Goal: Book appointment/travel/reservation

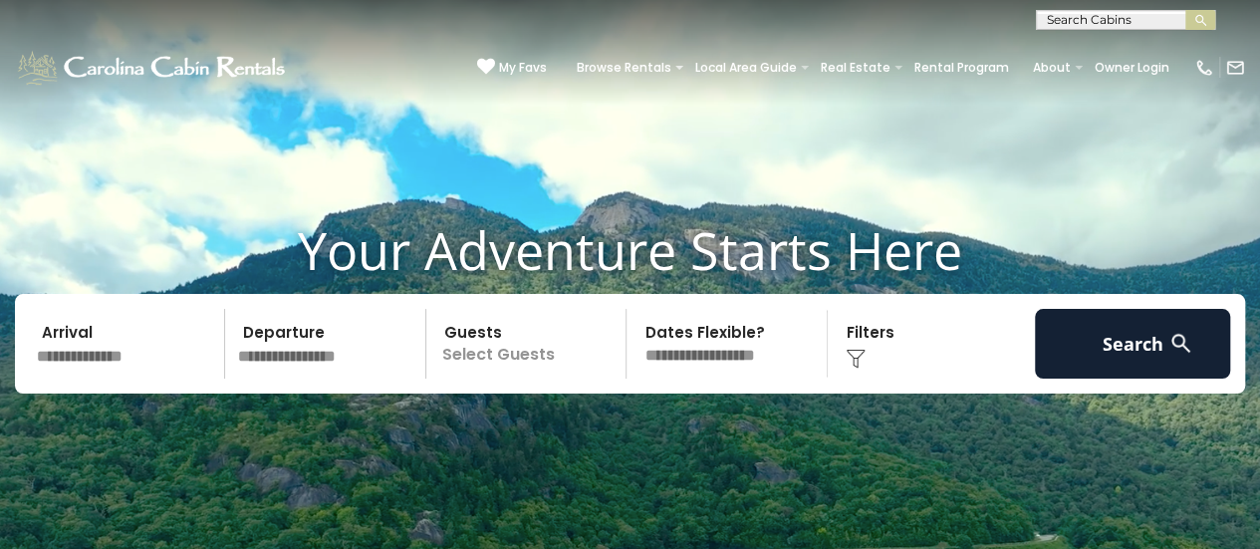
click at [1070, 17] on input "text" at bounding box center [1124, 24] width 174 height 20
type input "*******"
click at [1064, 45] on em "Heavens" at bounding box center [1076, 47] width 59 height 18
click at [1186, 10] on button "submit" at bounding box center [1201, 20] width 30 height 20
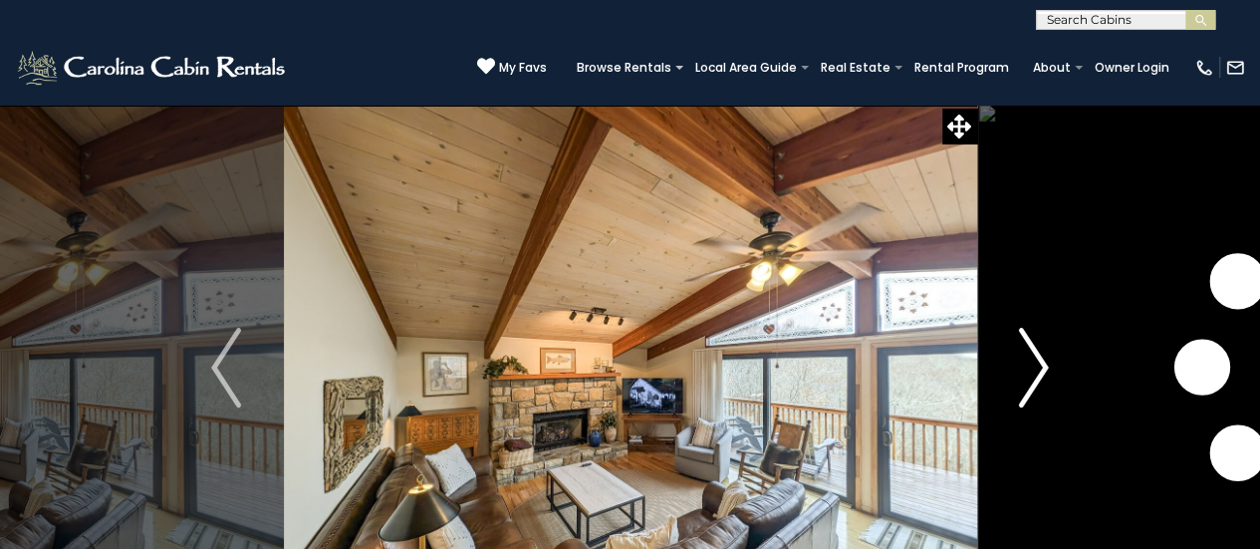
click at [1034, 368] on img "Next" at bounding box center [1034, 368] width 30 height 80
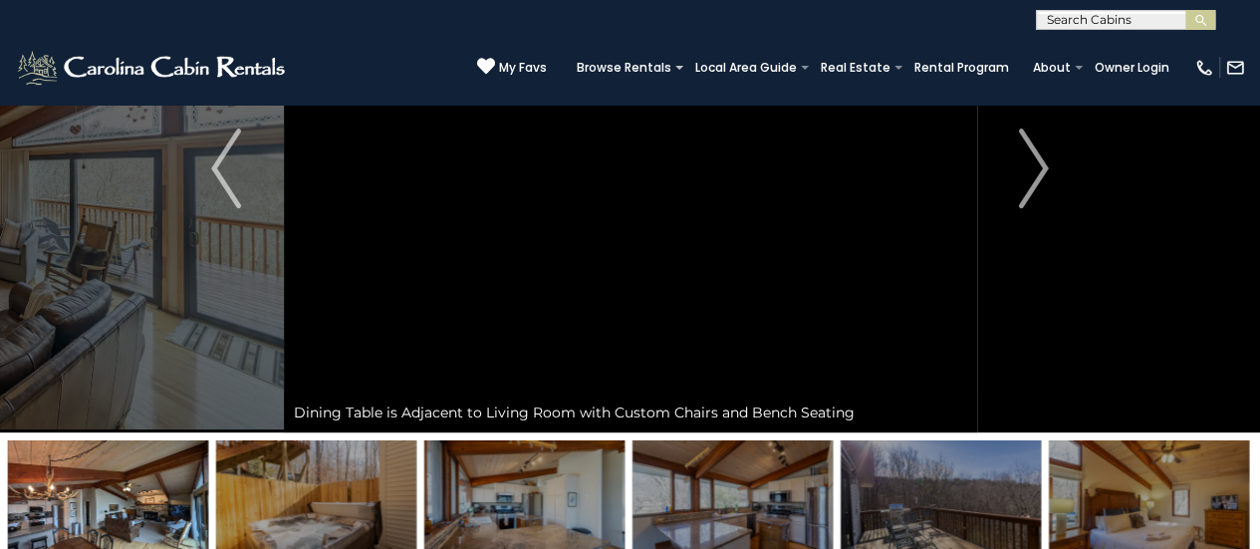
scroll to position [100, 0]
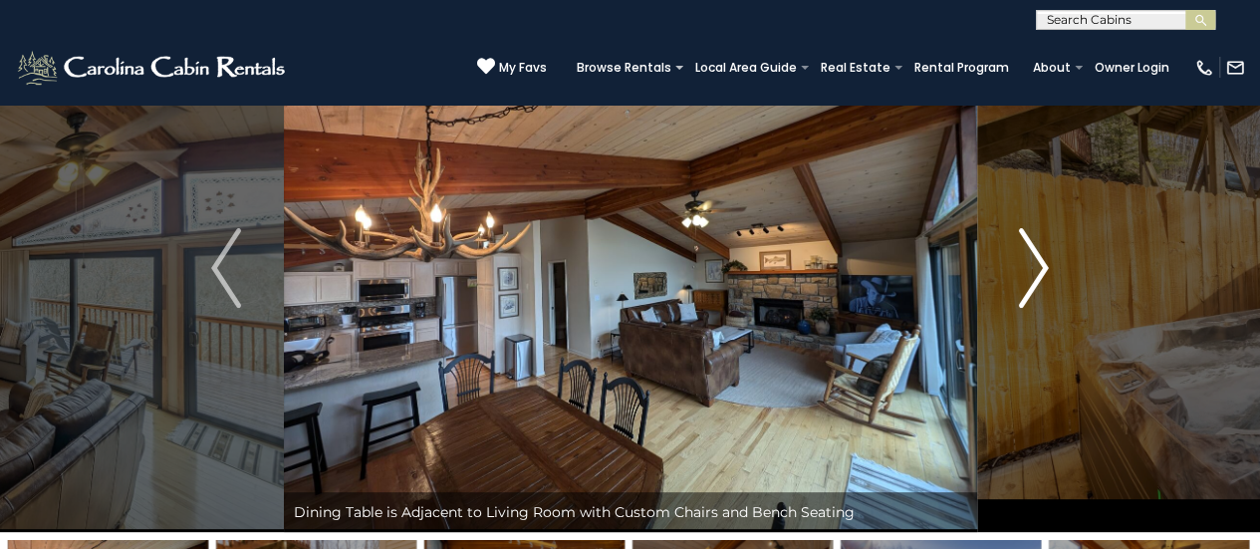
click at [1043, 270] on img "Next" at bounding box center [1034, 268] width 30 height 80
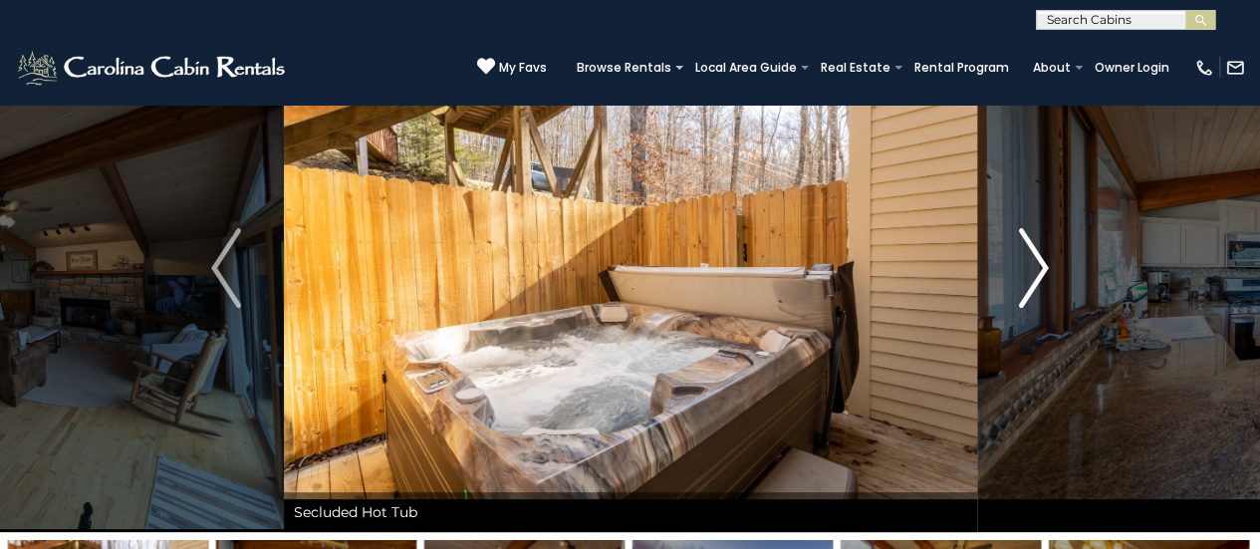
click at [1043, 270] on img "Next" at bounding box center [1034, 268] width 30 height 80
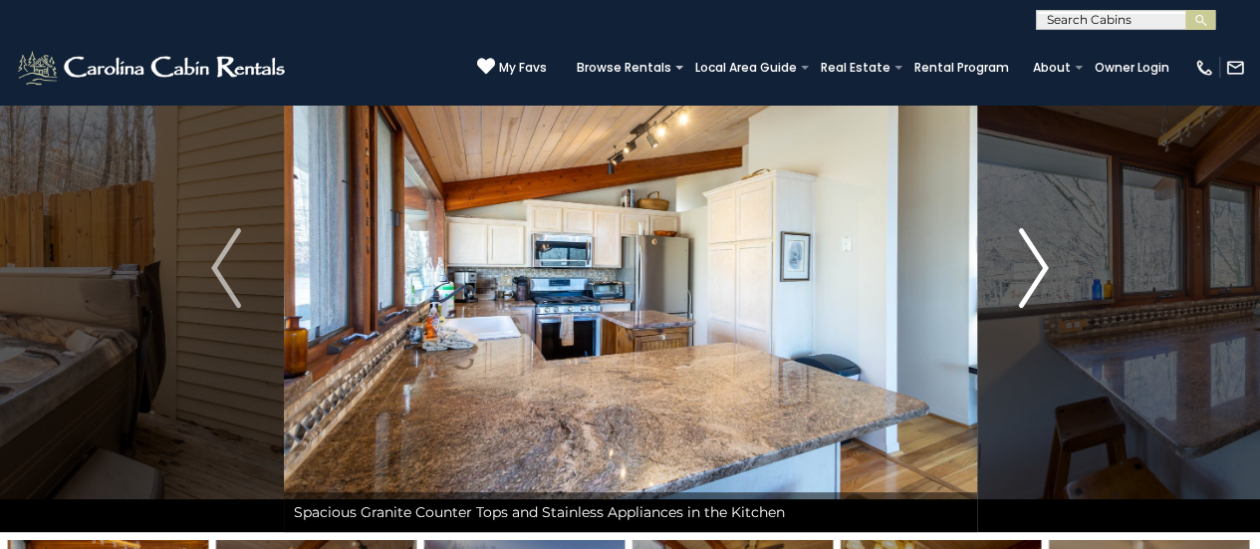
click at [1043, 270] on img "Next" at bounding box center [1034, 268] width 30 height 80
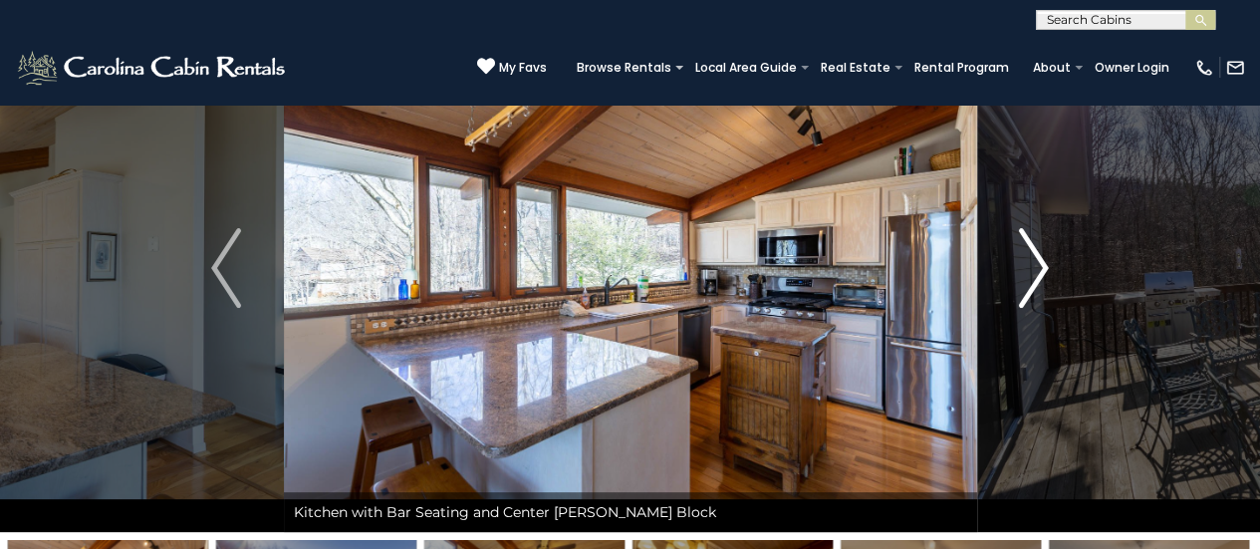
click at [1043, 270] on img "Next" at bounding box center [1034, 268] width 30 height 80
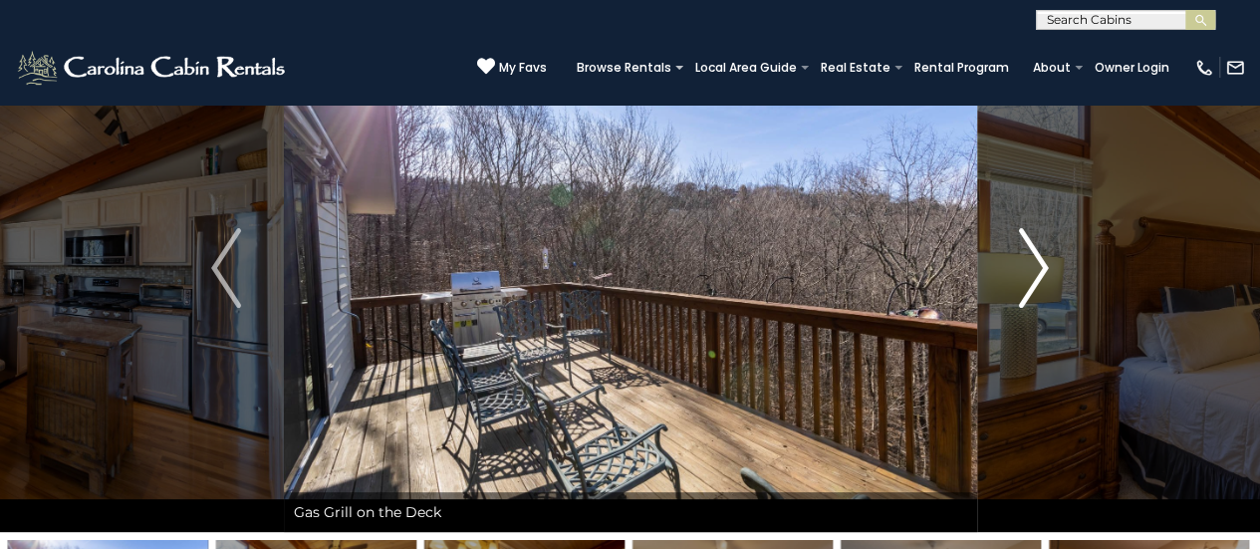
click at [1043, 270] on img "Next" at bounding box center [1034, 268] width 30 height 80
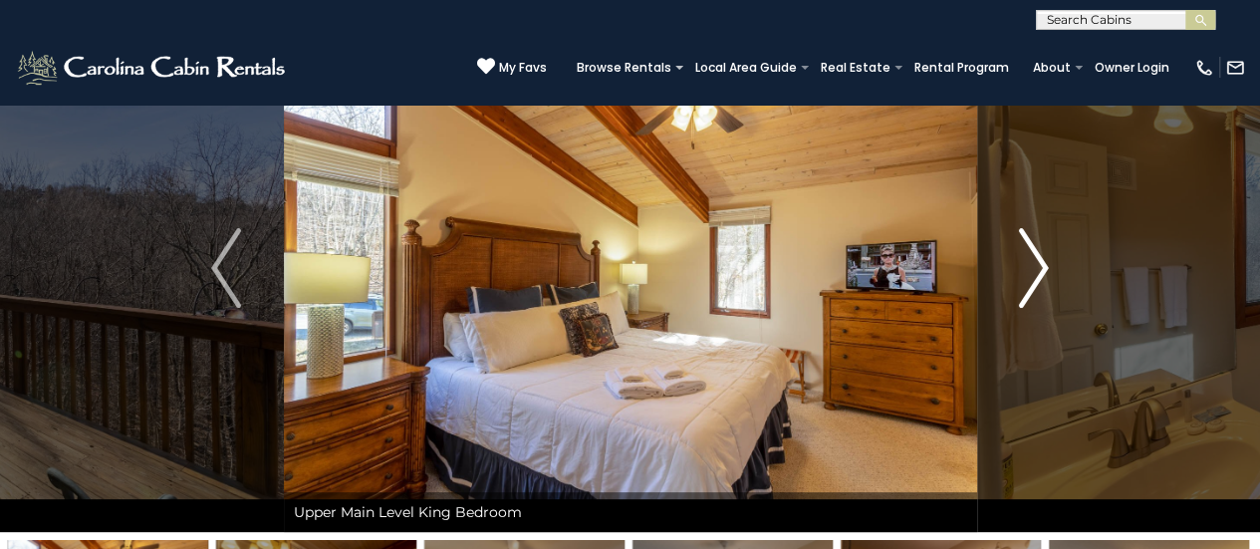
click at [1043, 270] on img "Next" at bounding box center [1034, 268] width 30 height 80
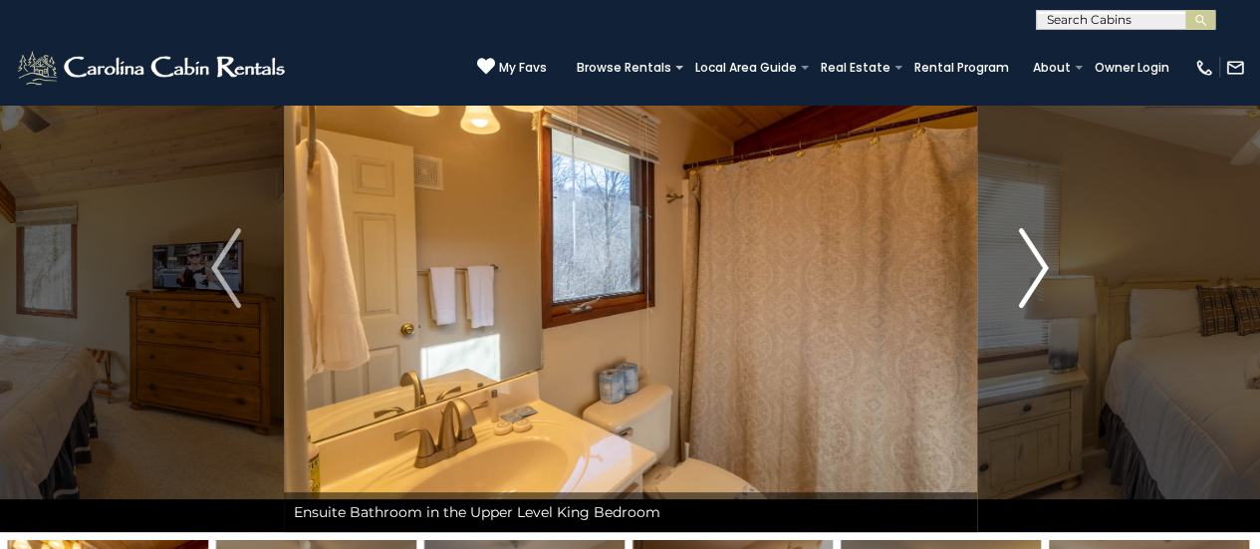
click at [1043, 270] on img "Next" at bounding box center [1034, 268] width 30 height 80
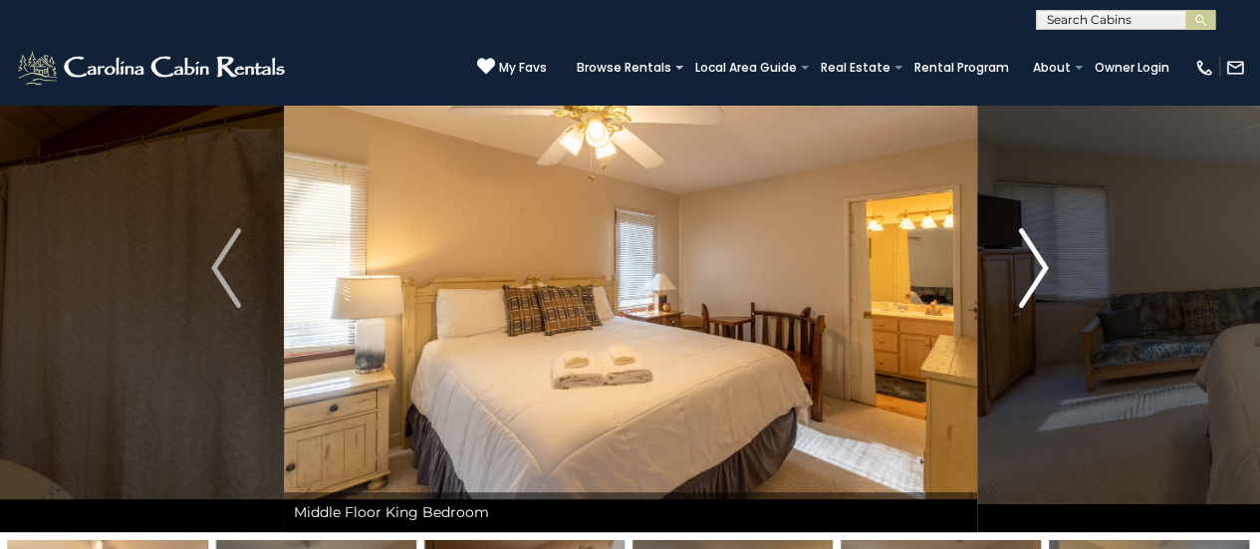
click at [1043, 270] on img "Next" at bounding box center [1034, 268] width 30 height 80
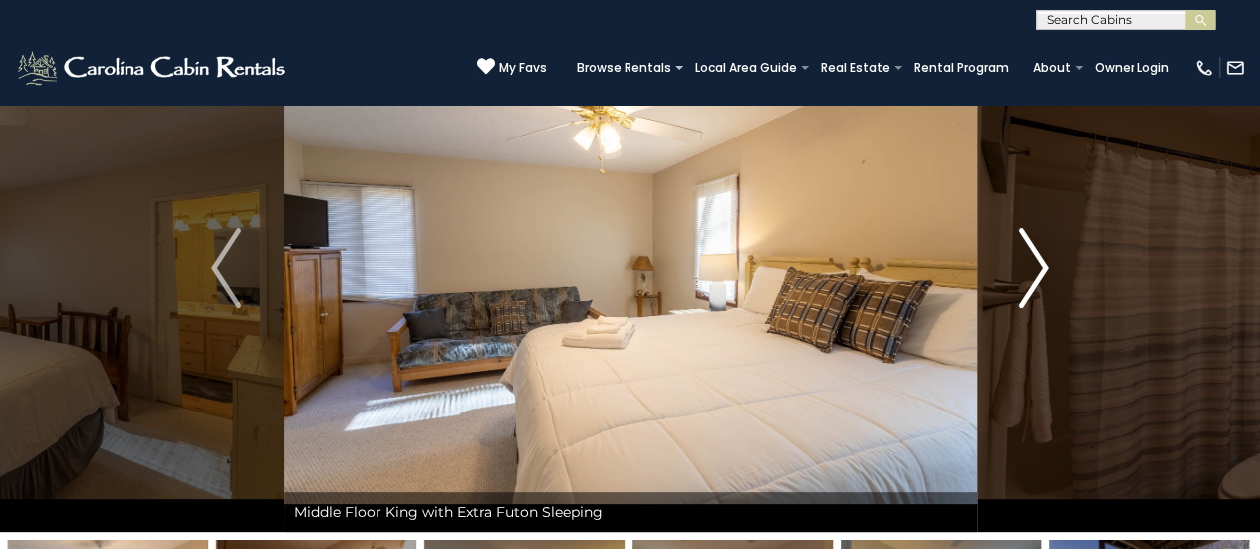
click at [1043, 270] on img "Next" at bounding box center [1034, 268] width 30 height 80
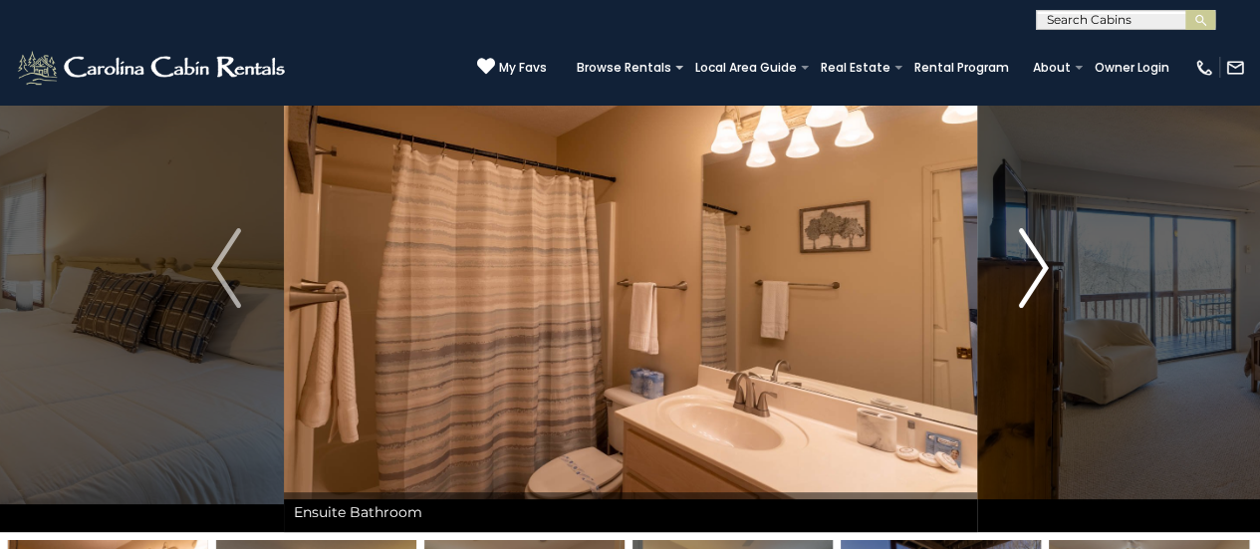
click at [1043, 270] on img "Next" at bounding box center [1034, 268] width 30 height 80
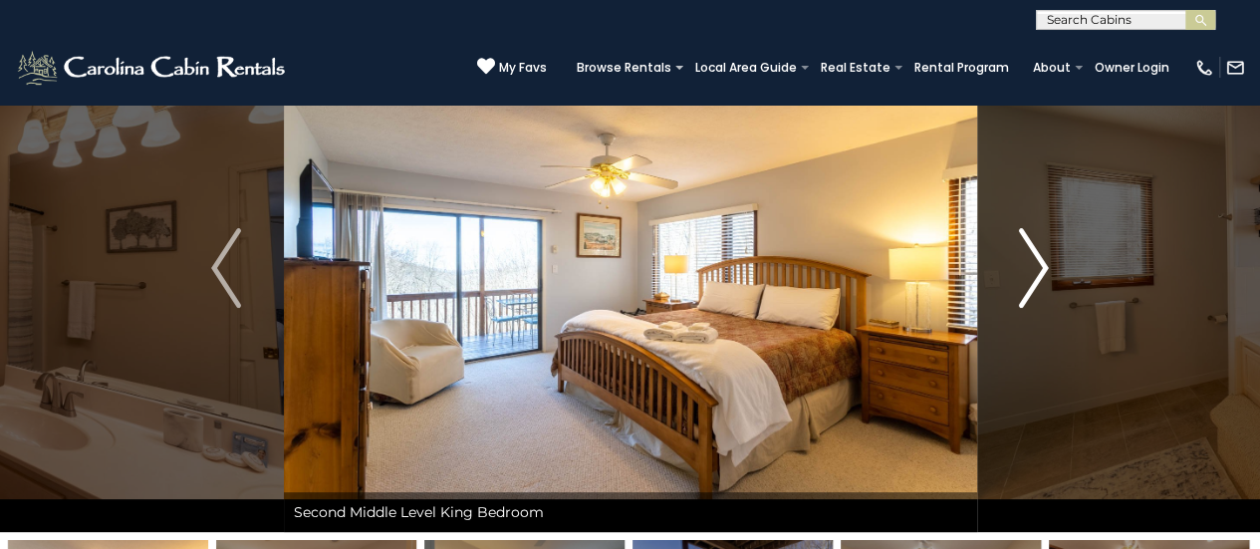
click at [1043, 270] on img "Next" at bounding box center [1034, 268] width 30 height 80
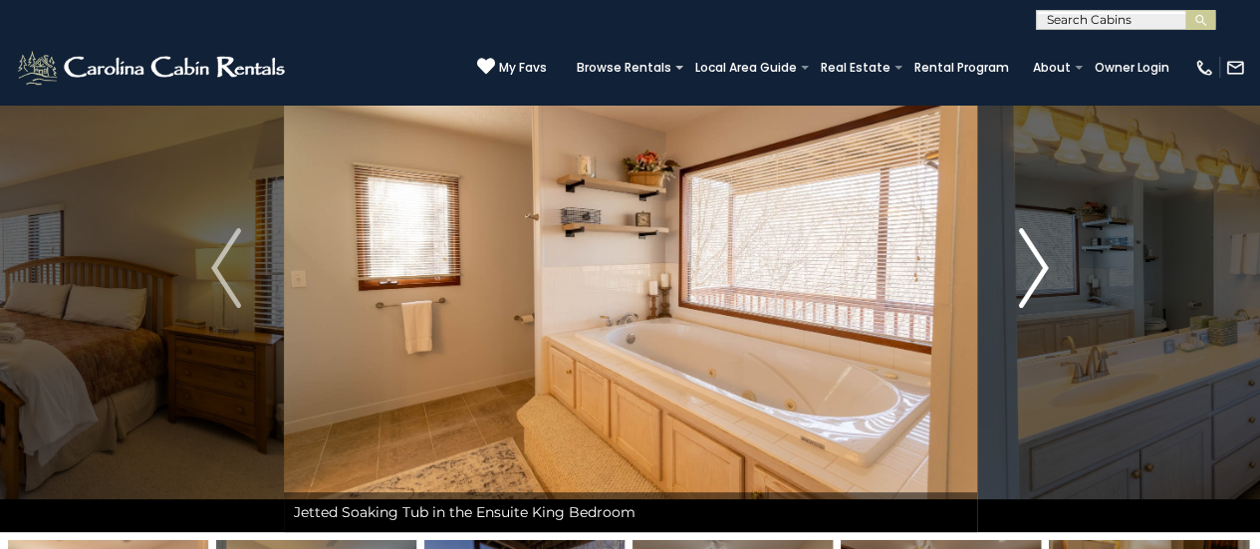
click at [1043, 270] on img "Next" at bounding box center [1034, 268] width 30 height 80
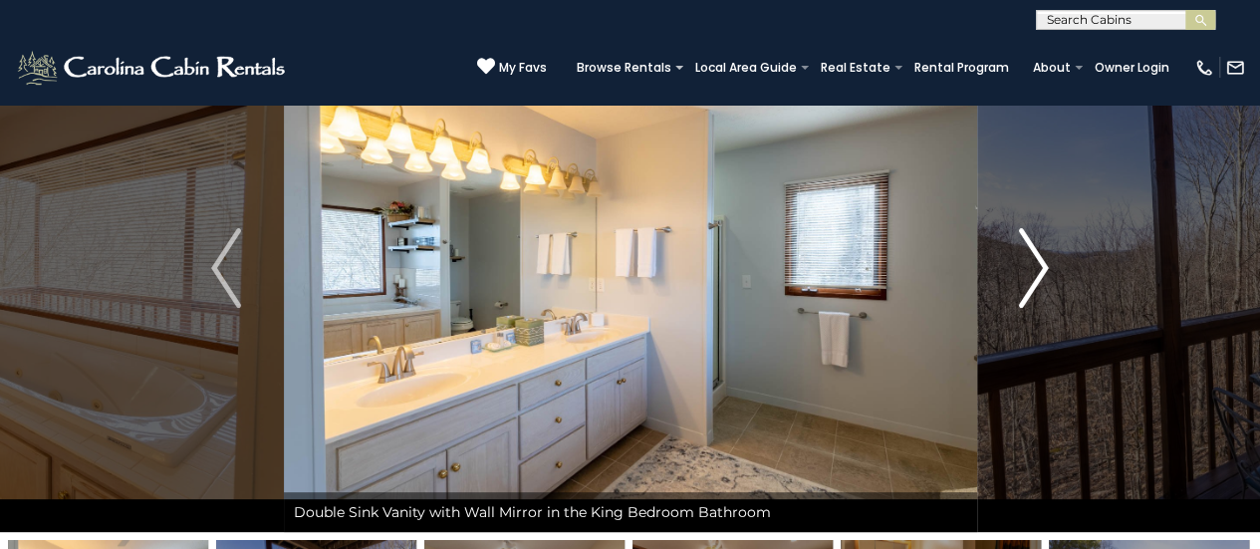
click at [1043, 270] on img "Next" at bounding box center [1034, 268] width 30 height 80
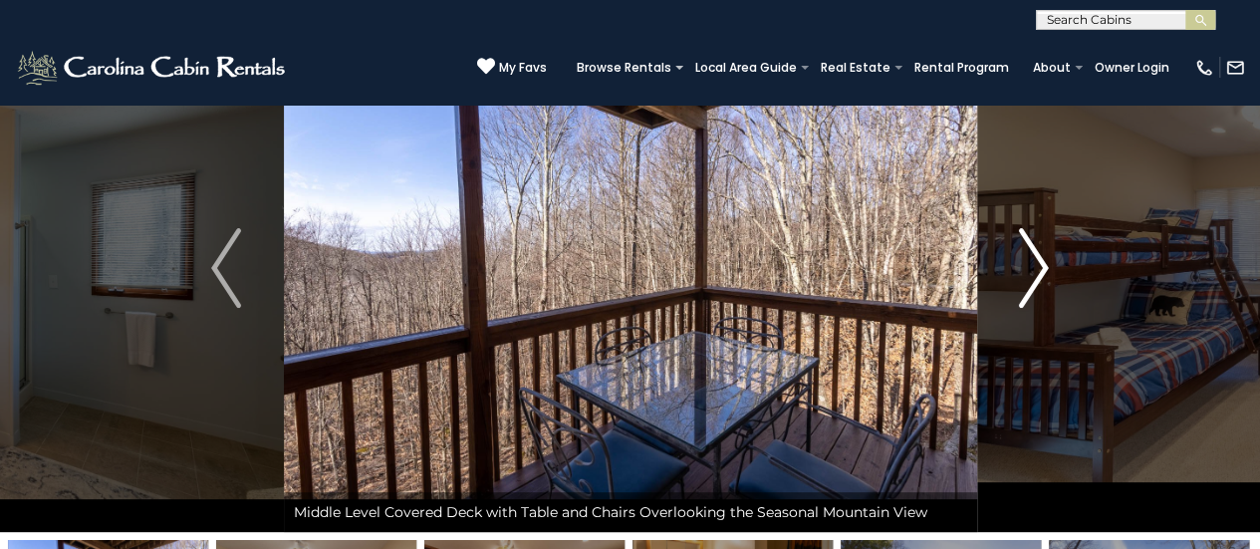
click at [1043, 270] on img "Next" at bounding box center [1034, 268] width 30 height 80
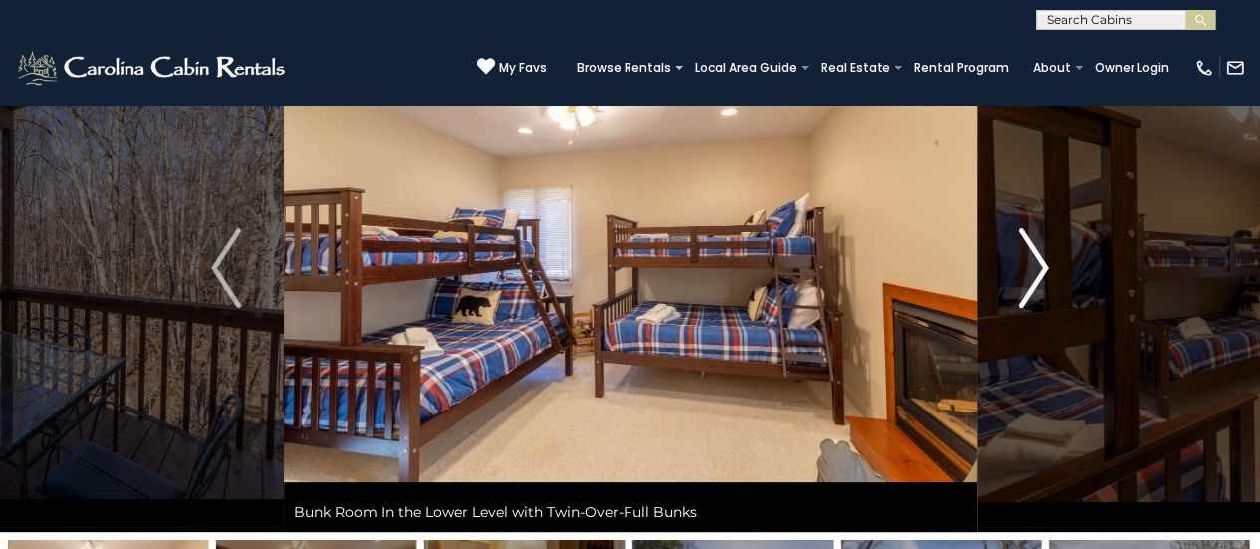
click at [1043, 270] on img "Next" at bounding box center [1034, 268] width 30 height 80
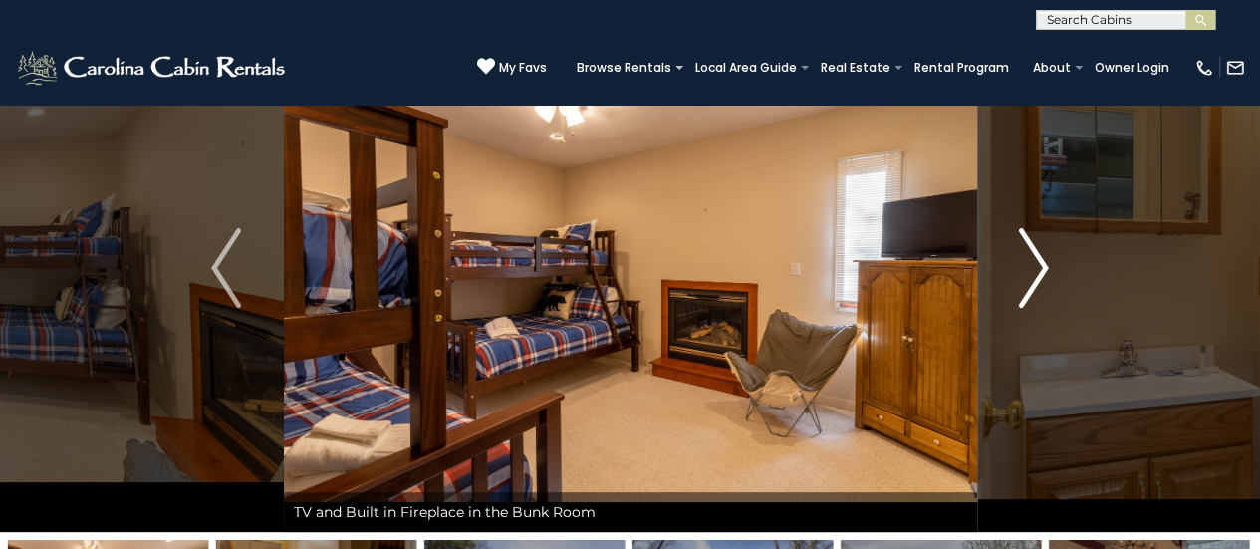
click at [1043, 270] on img "Next" at bounding box center [1034, 268] width 30 height 80
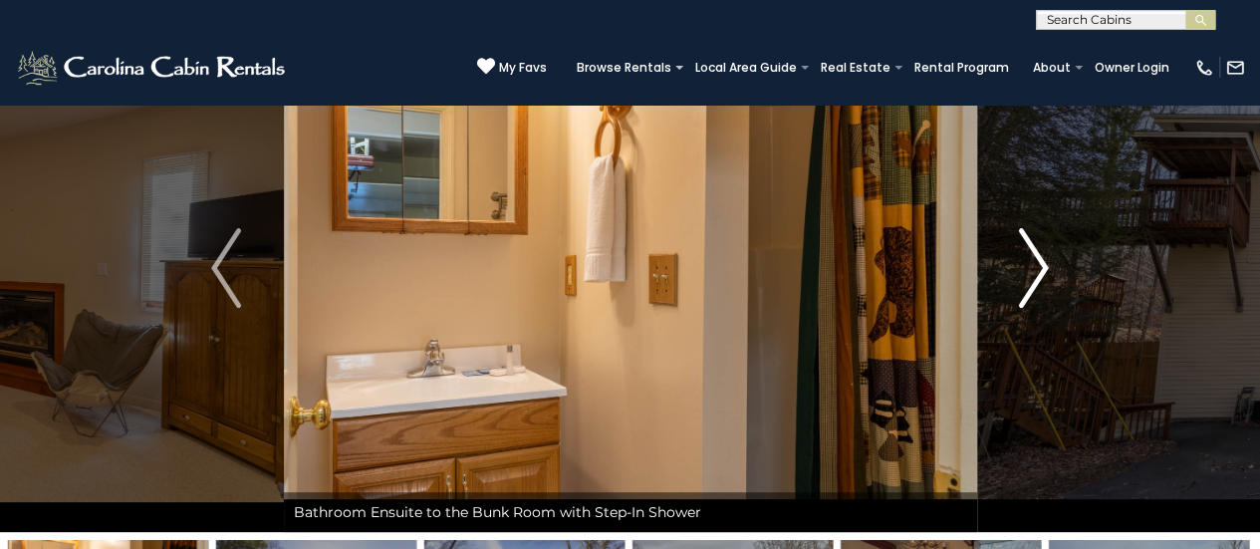
click at [1043, 270] on img "Next" at bounding box center [1034, 268] width 30 height 80
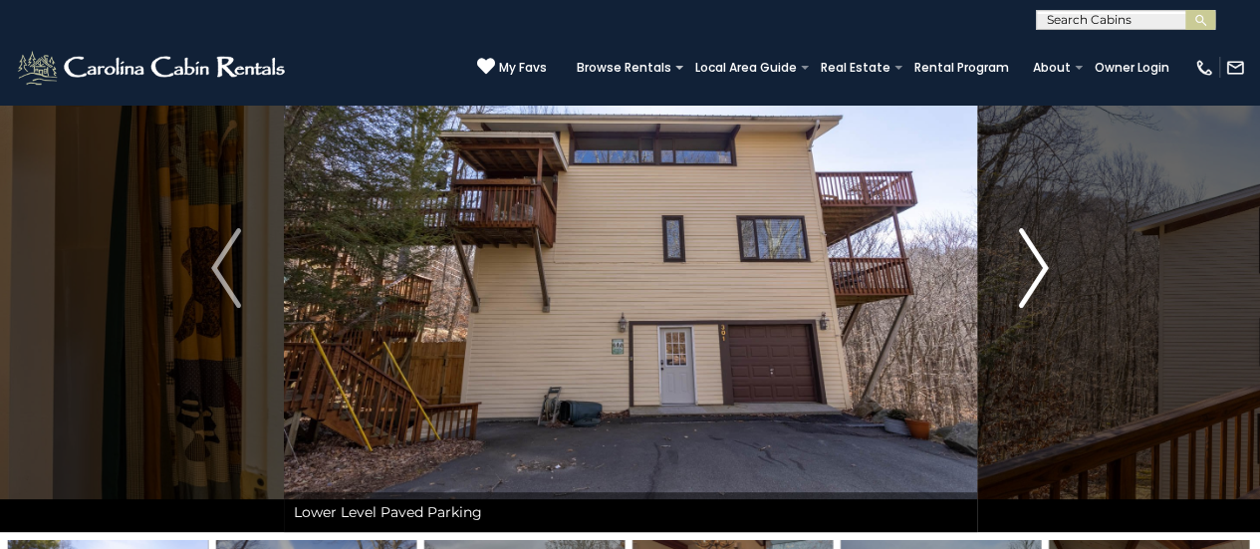
click at [1043, 270] on img "Next" at bounding box center [1034, 268] width 30 height 80
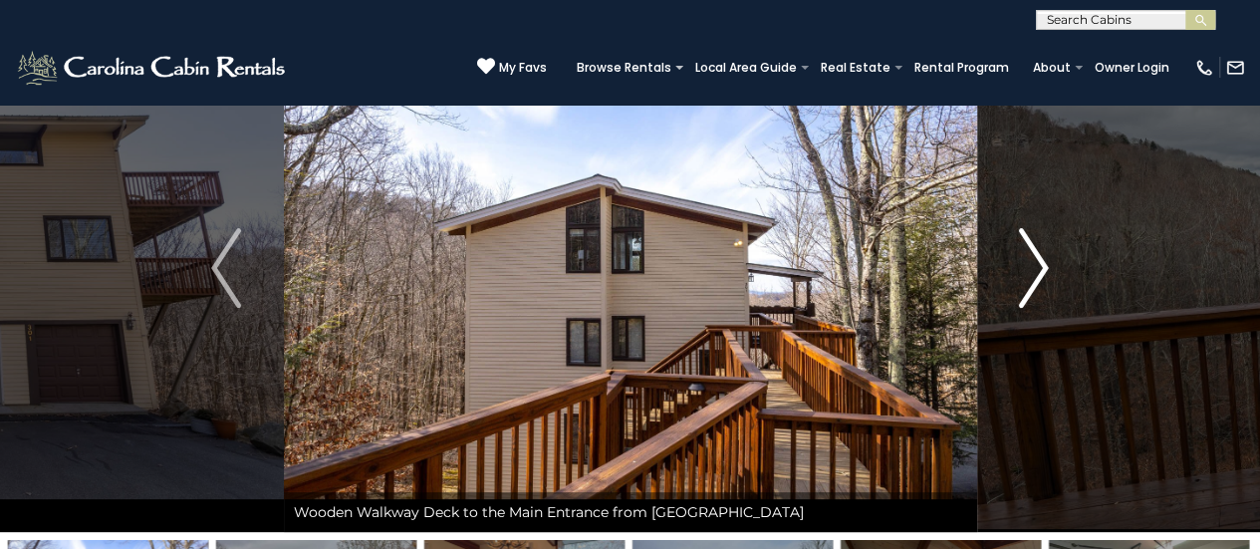
click at [1043, 270] on img "Next" at bounding box center [1034, 268] width 30 height 80
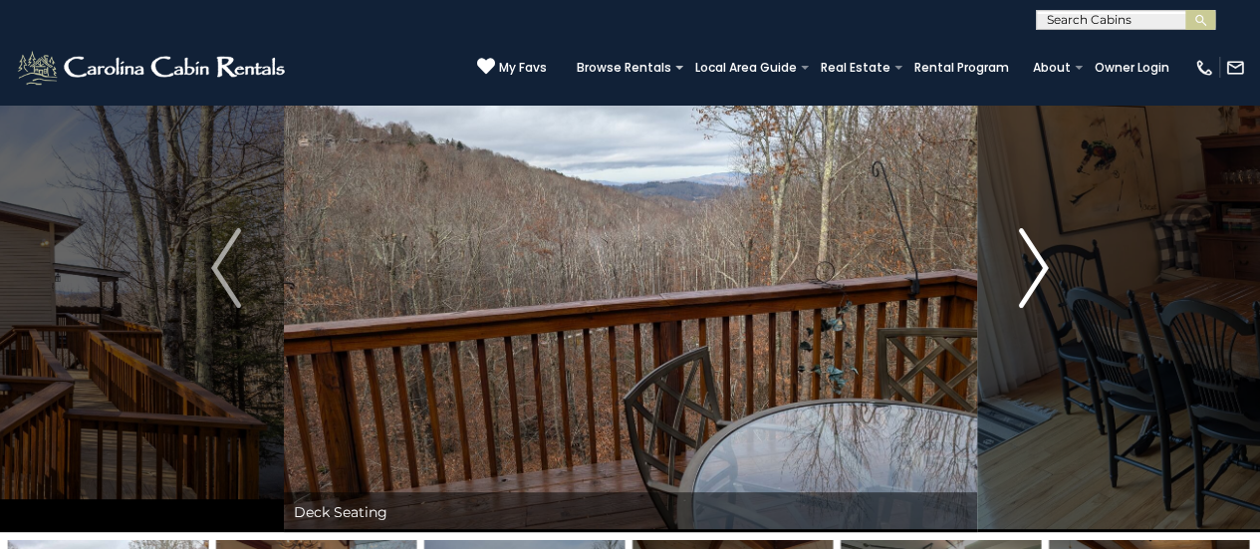
click at [1043, 270] on img "Next" at bounding box center [1034, 268] width 30 height 80
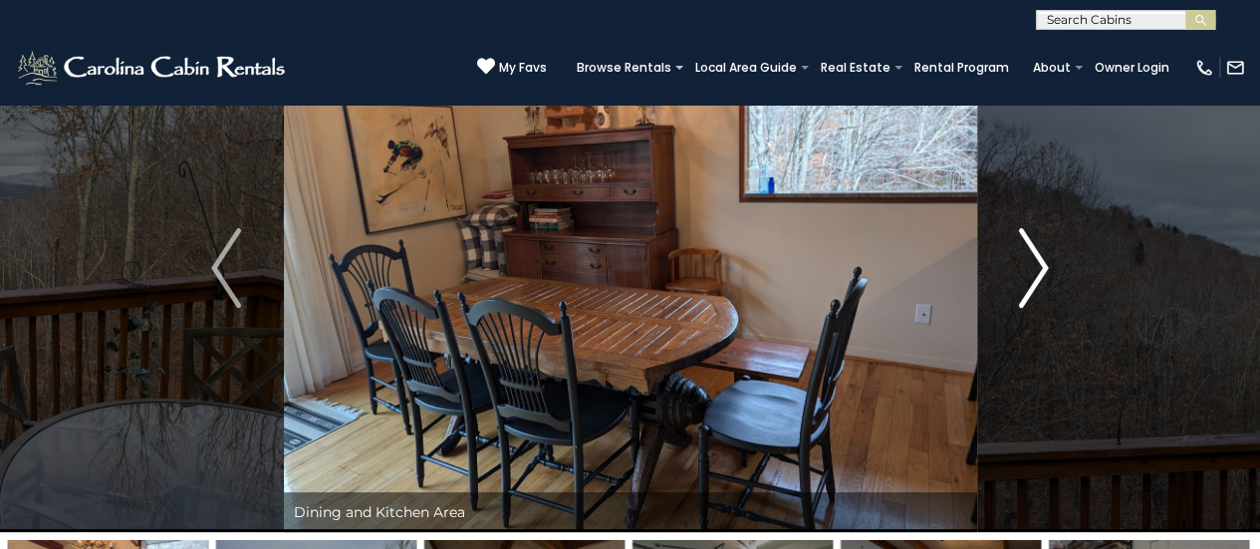
click at [1043, 270] on img "Next" at bounding box center [1034, 268] width 30 height 80
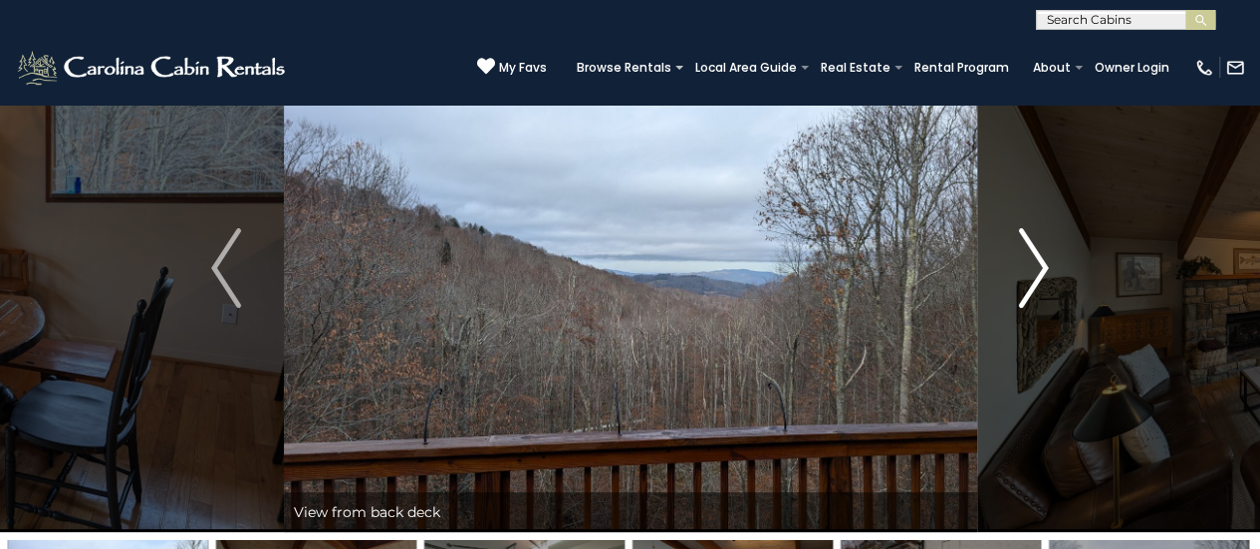
click at [1041, 273] on img "Next" at bounding box center [1034, 268] width 30 height 80
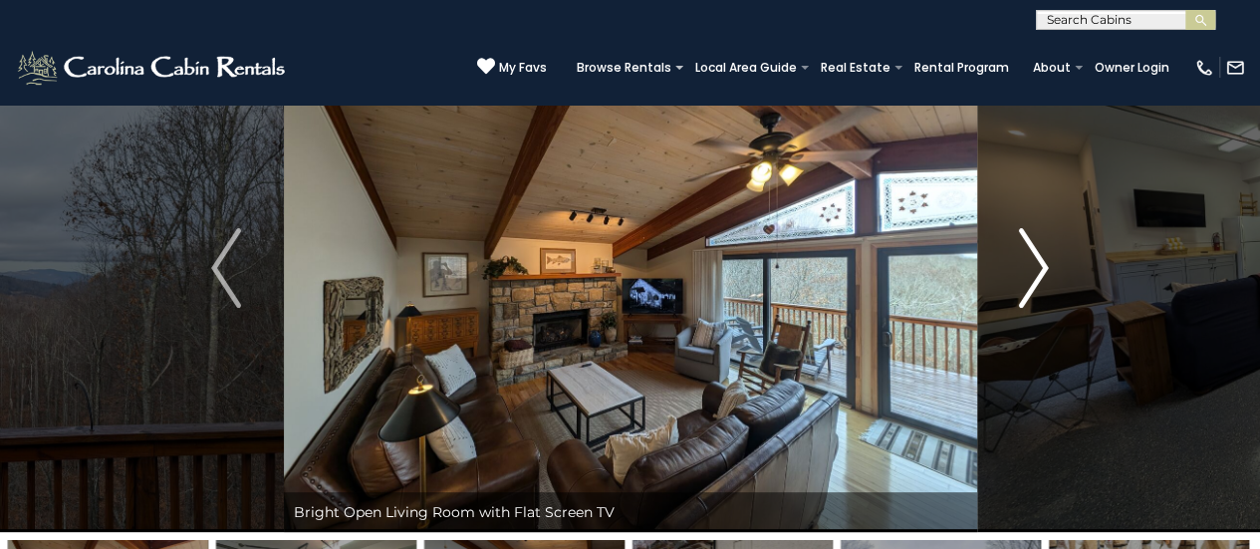
click at [1041, 273] on img "Next" at bounding box center [1034, 268] width 30 height 80
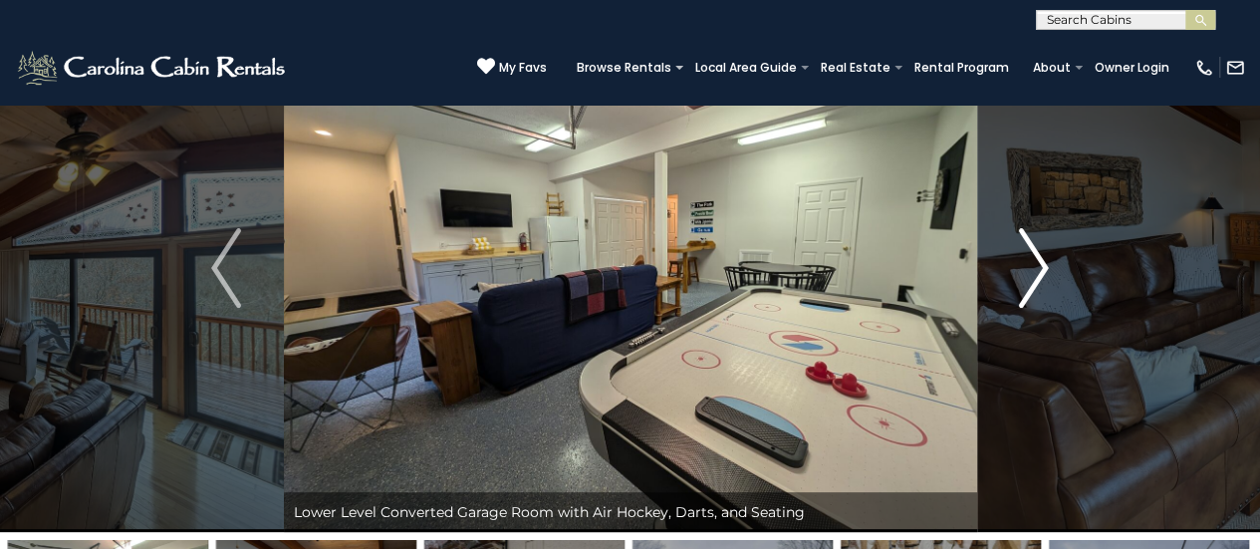
click at [1041, 273] on img "Next" at bounding box center [1034, 268] width 30 height 80
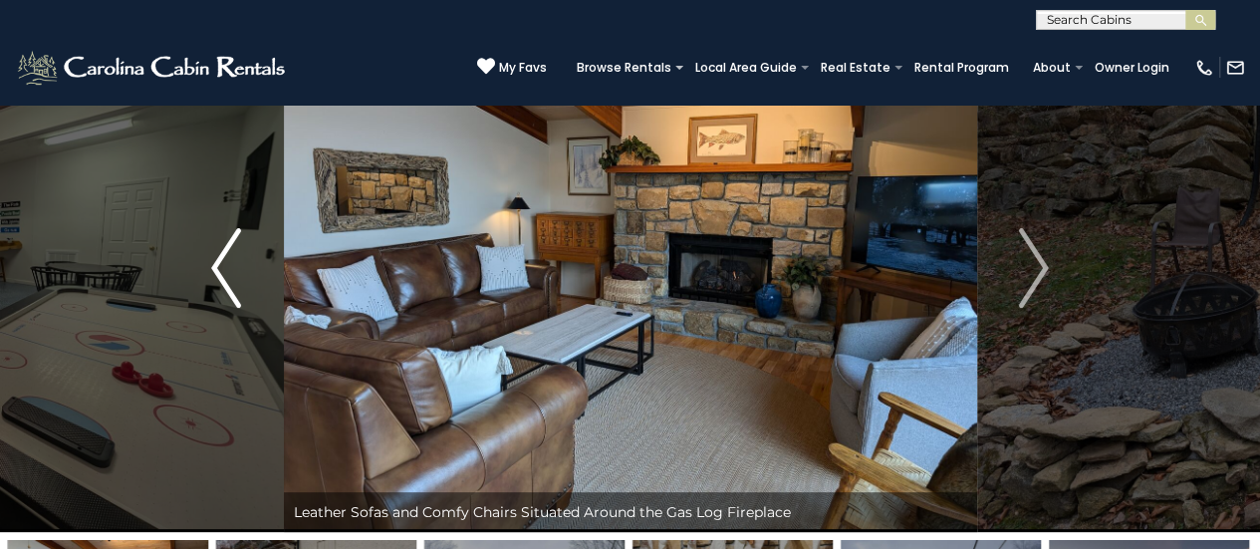
click at [219, 276] on img "Previous" at bounding box center [226, 268] width 30 height 80
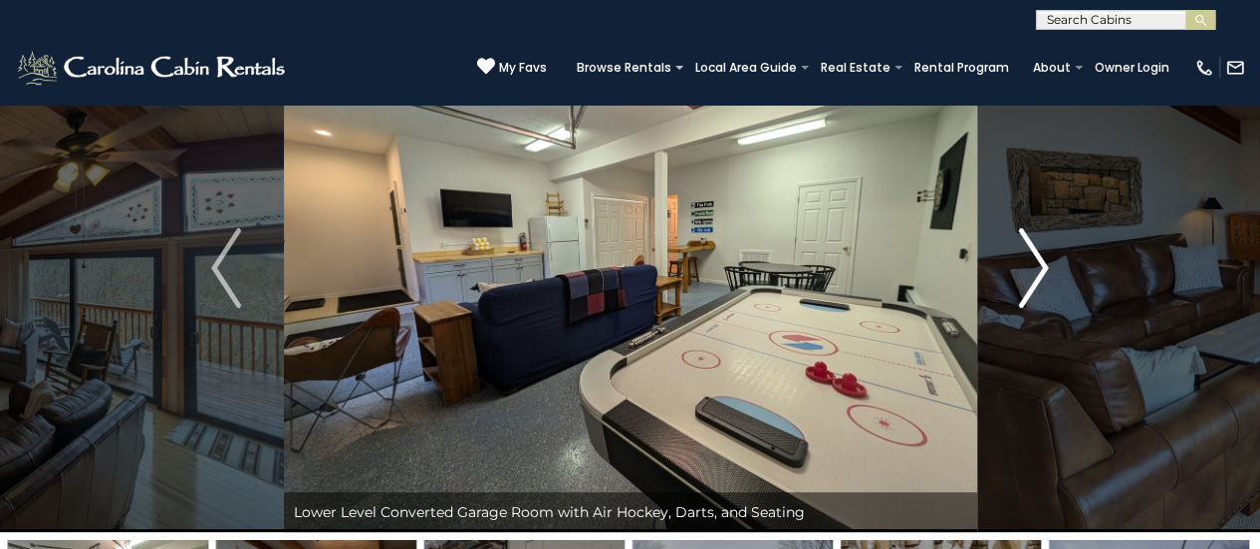
click at [1038, 270] on img "Next" at bounding box center [1034, 268] width 30 height 80
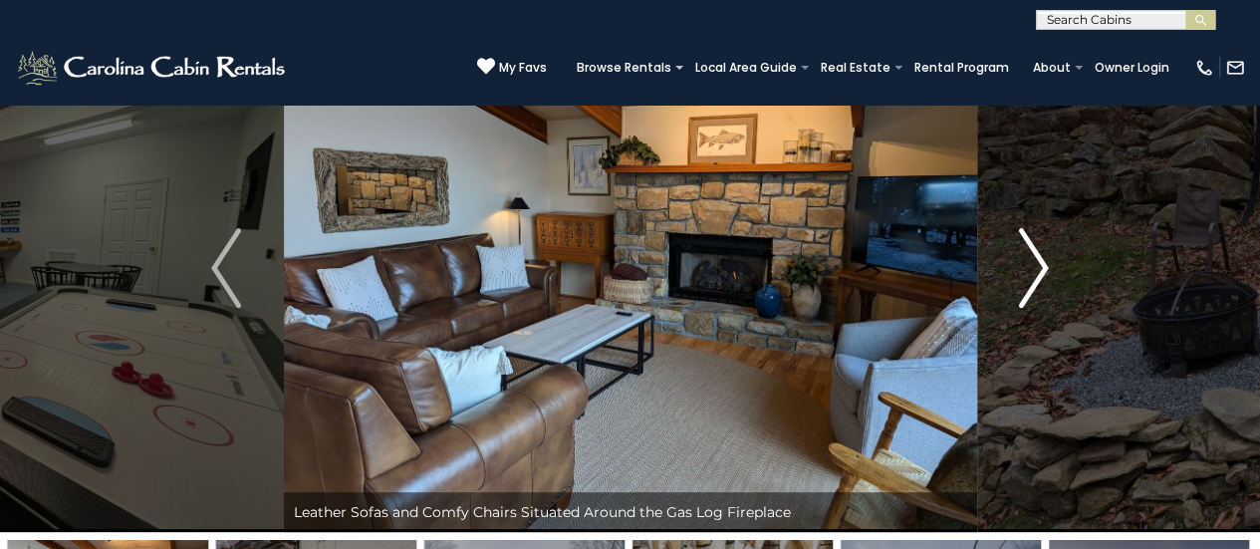
click at [1038, 270] on img "Next" at bounding box center [1034, 268] width 30 height 80
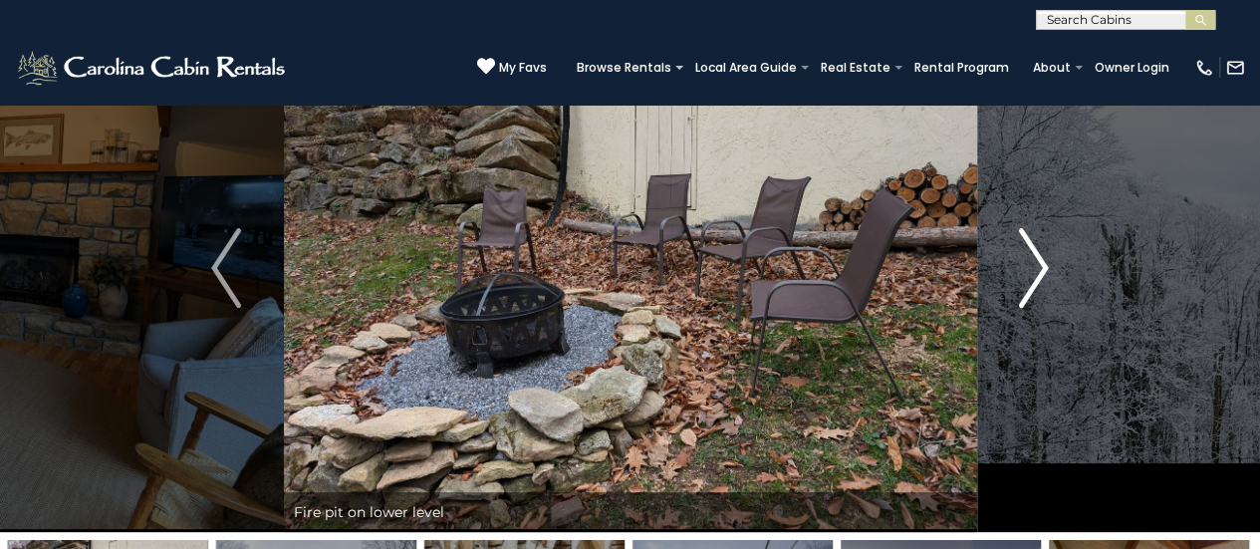
click at [1038, 270] on img "Next" at bounding box center [1034, 268] width 30 height 80
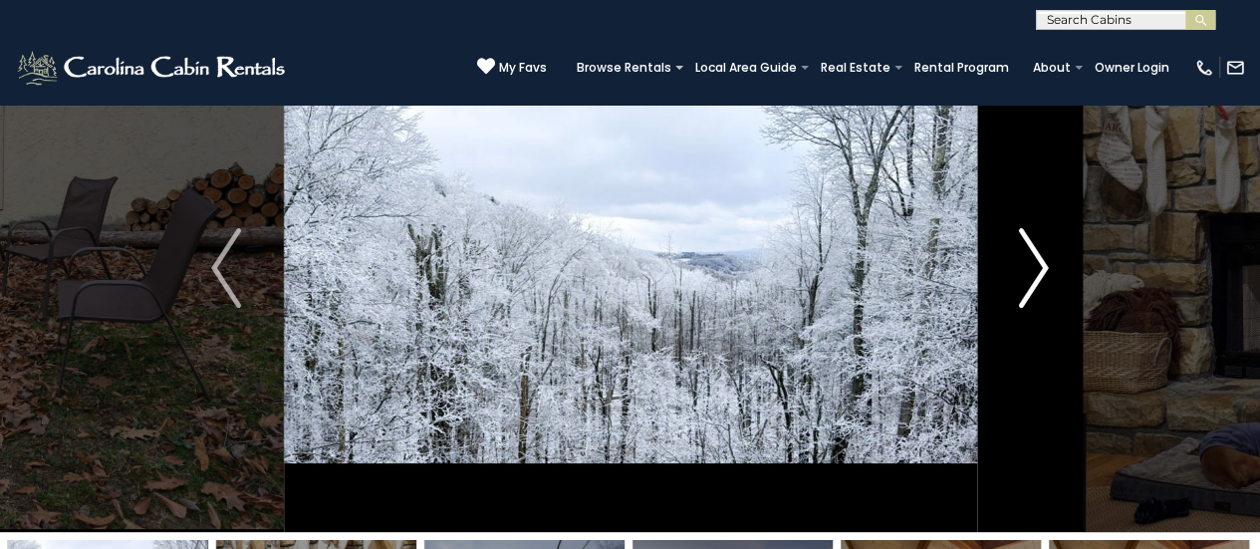
click at [1038, 270] on img "Next" at bounding box center [1034, 268] width 30 height 80
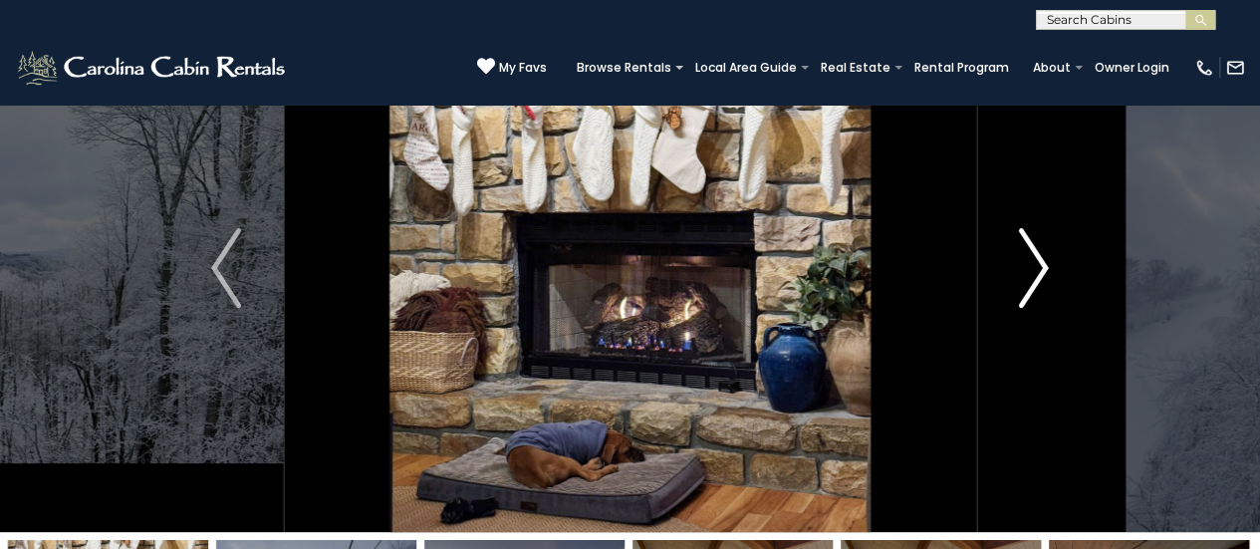
click at [1038, 270] on img "Next" at bounding box center [1034, 268] width 30 height 80
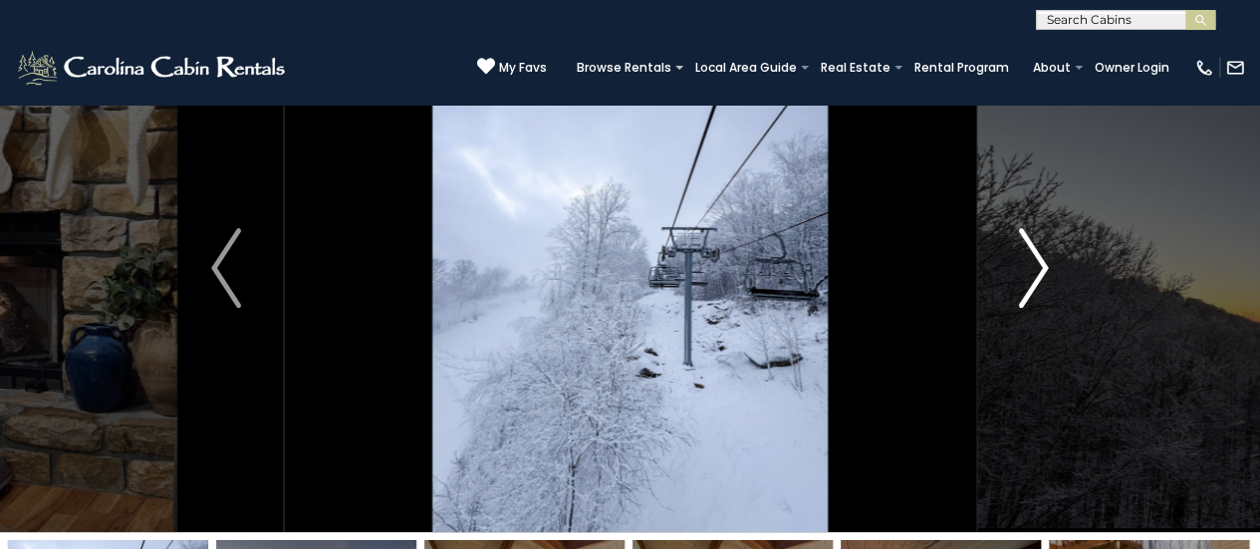
click at [1038, 270] on img "Next" at bounding box center [1034, 268] width 30 height 80
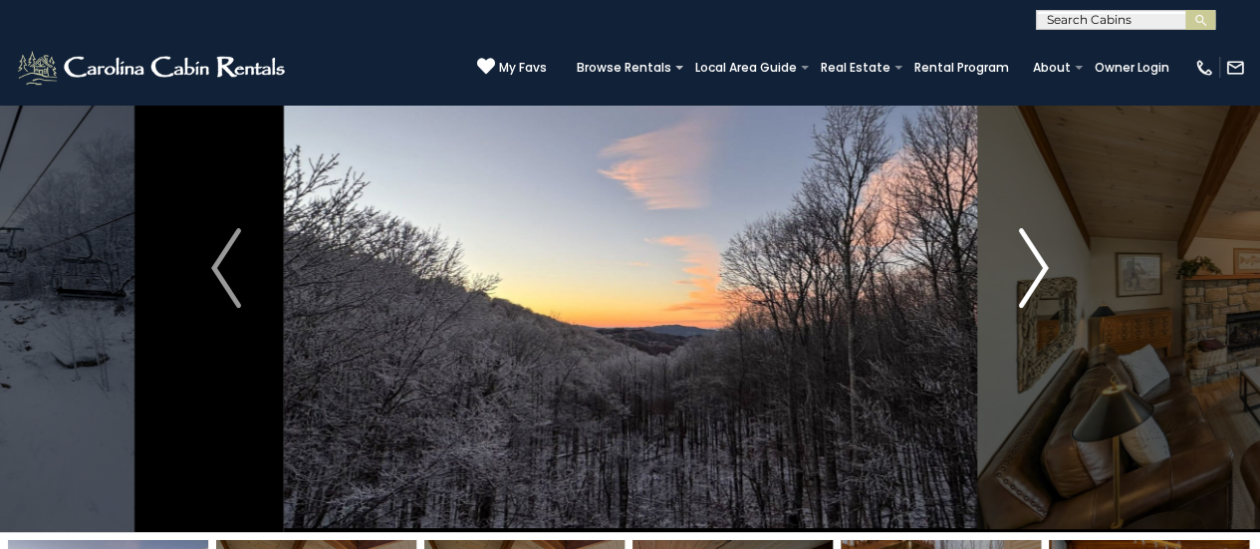
click at [1038, 270] on img "Next" at bounding box center [1034, 268] width 30 height 80
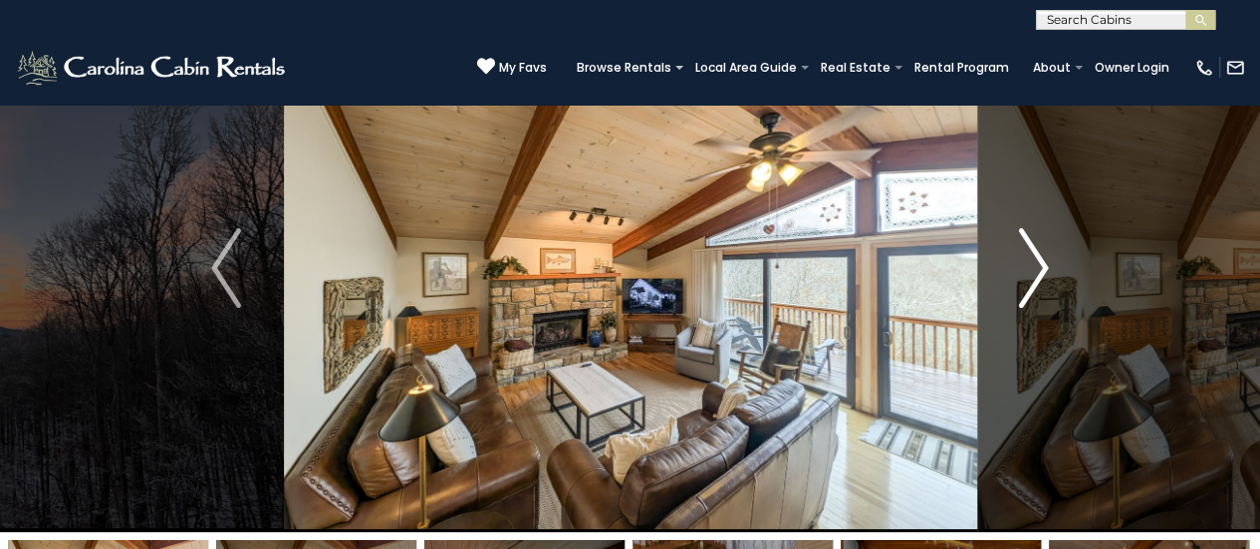
click at [1038, 270] on img "Next" at bounding box center [1034, 268] width 30 height 80
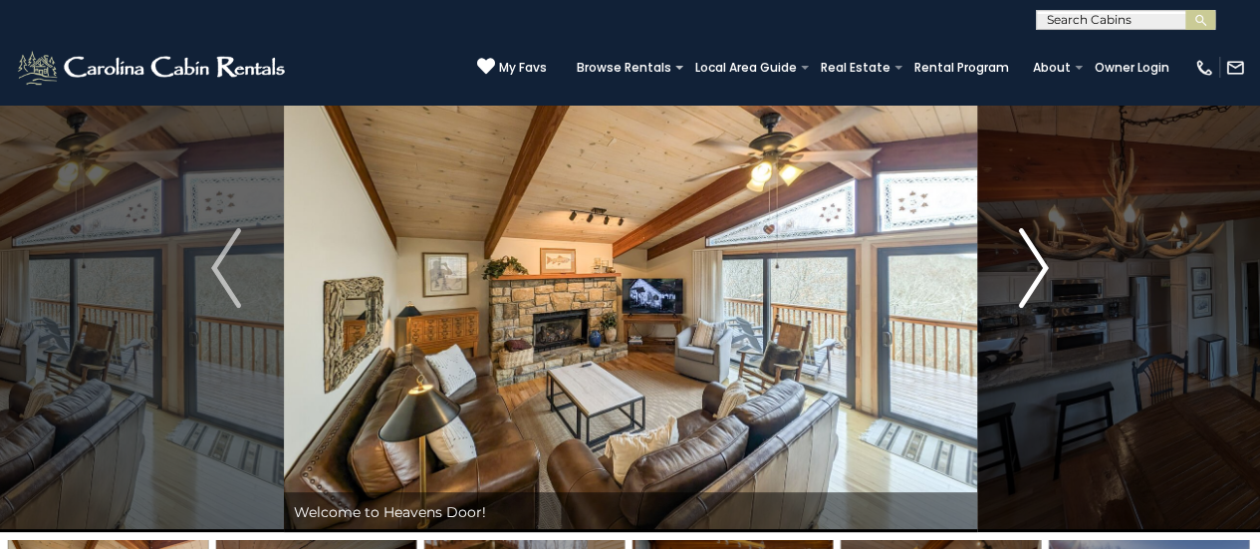
click at [1038, 269] on img "Next" at bounding box center [1034, 268] width 30 height 80
